Goal: Browse casually: Explore the website without a specific task or goal

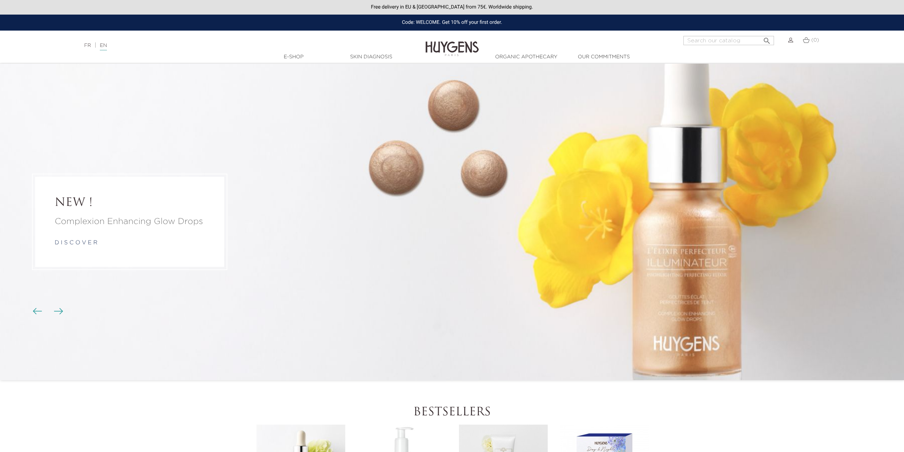
click at [59, 313] on img "Carousel buttons" at bounding box center [58, 311] width 9 height 6
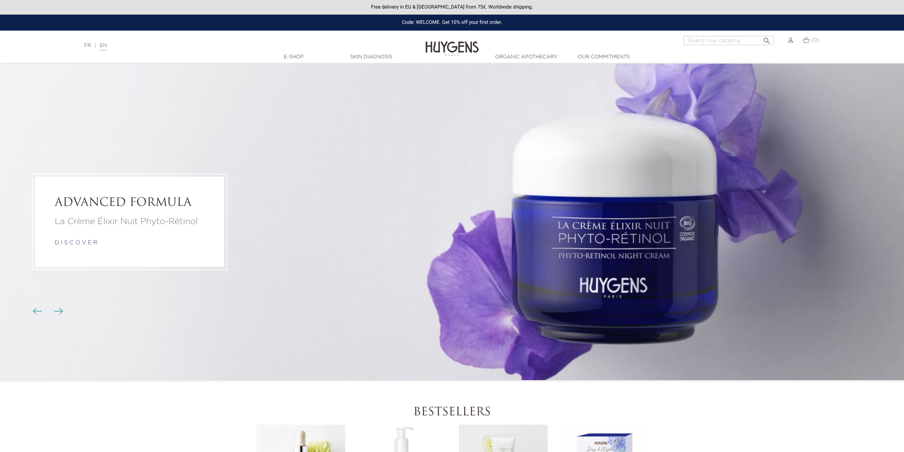
click at [582, 179] on li "ADVANCED FORMULA La Crème Élixir Nuit Phyto-Rétinol d i s c o v e r" at bounding box center [452, 222] width 904 height 316
click at [601, 282] on li "ADVANCED FORMULA La Crème Élixir Nuit Phyto-Rétinol d i s c o v e r" at bounding box center [452, 222] width 904 height 316
click at [324, 267] on li "ADVANCED FORMULA La Crème Élixir Nuit Phyto-Rétinol d i s c o v e r" at bounding box center [452, 222] width 904 height 316
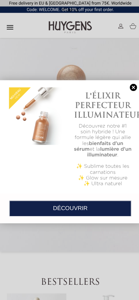
click at [132, 86] on link at bounding box center [131, 86] width 10 height 7
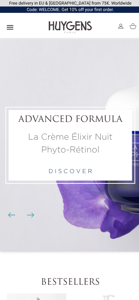
click at [14, 212] on img "Carousel buttons" at bounding box center [11, 212] width 7 height 5
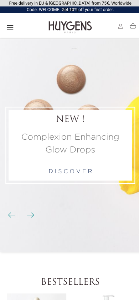
click at [28, 212] on img "Carousel buttons" at bounding box center [30, 212] width 7 height 5
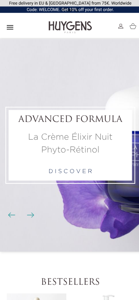
click at [11, 214] on img "Carousel buttons" at bounding box center [11, 212] width 7 height 5
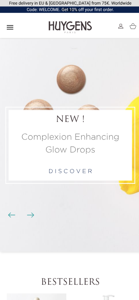
click at [28, 212] on img "Carousel buttons" at bounding box center [30, 212] width 7 height 5
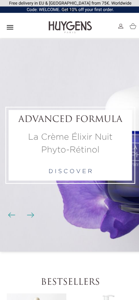
click at [29, 214] on img "Carousel buttons" at bounding box center [30, 212] width 7 height 5
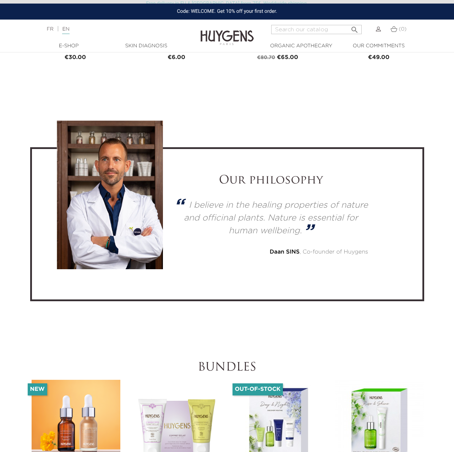
scroll to position [1776, 0]
